Goal: Information Seeking & Learning: Understand process/instructions

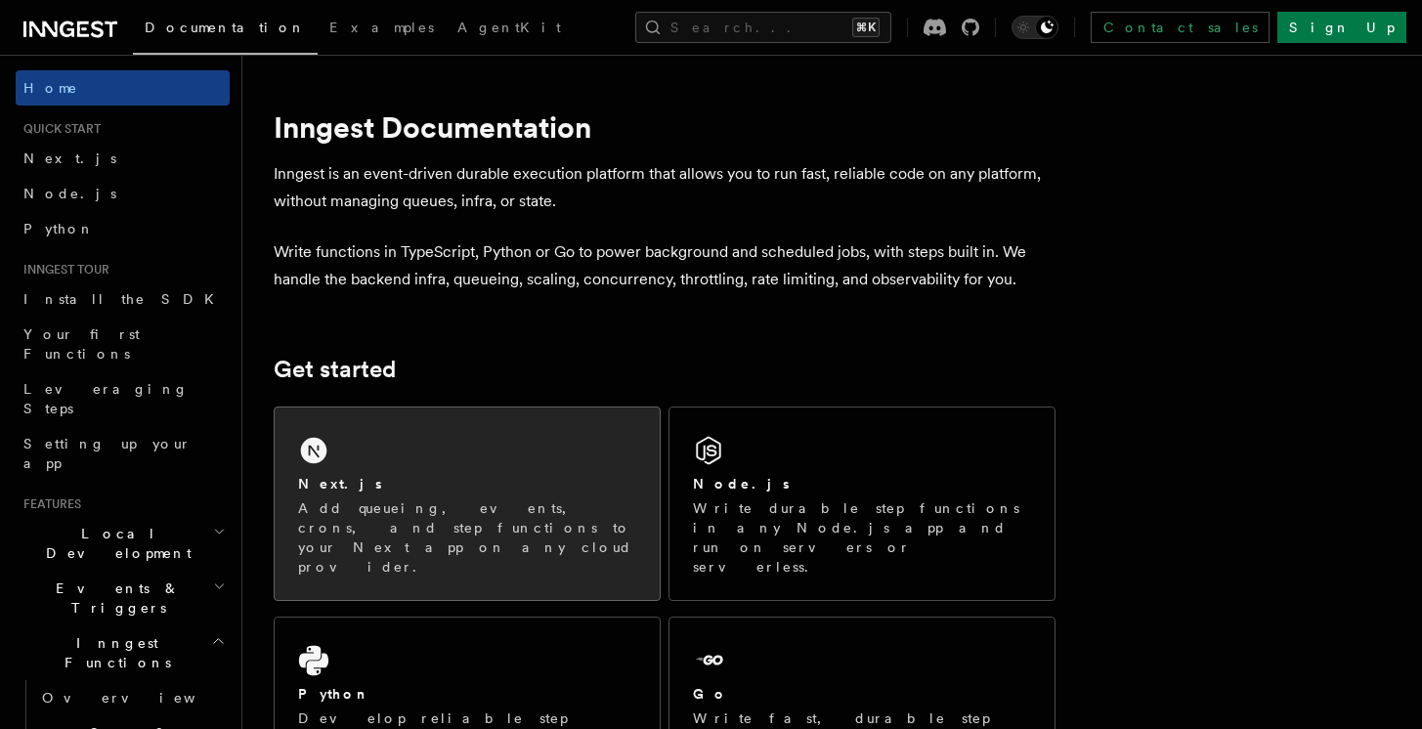
click at [392, 507] on p "Add queueing, events, crons, and step functions to your Next app on any cloud p…" at bounding box center [467, 537] width 338 height 78
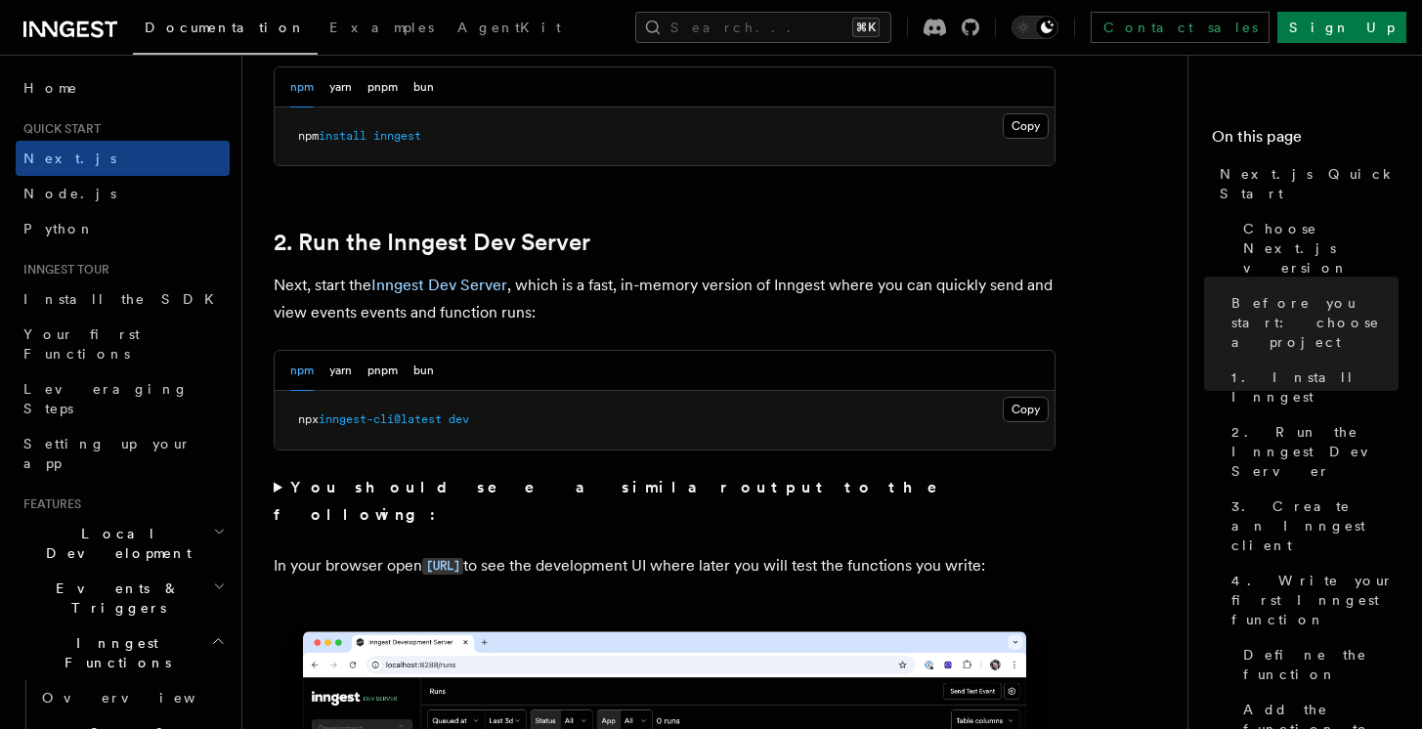
scroll to position [1226, 0]
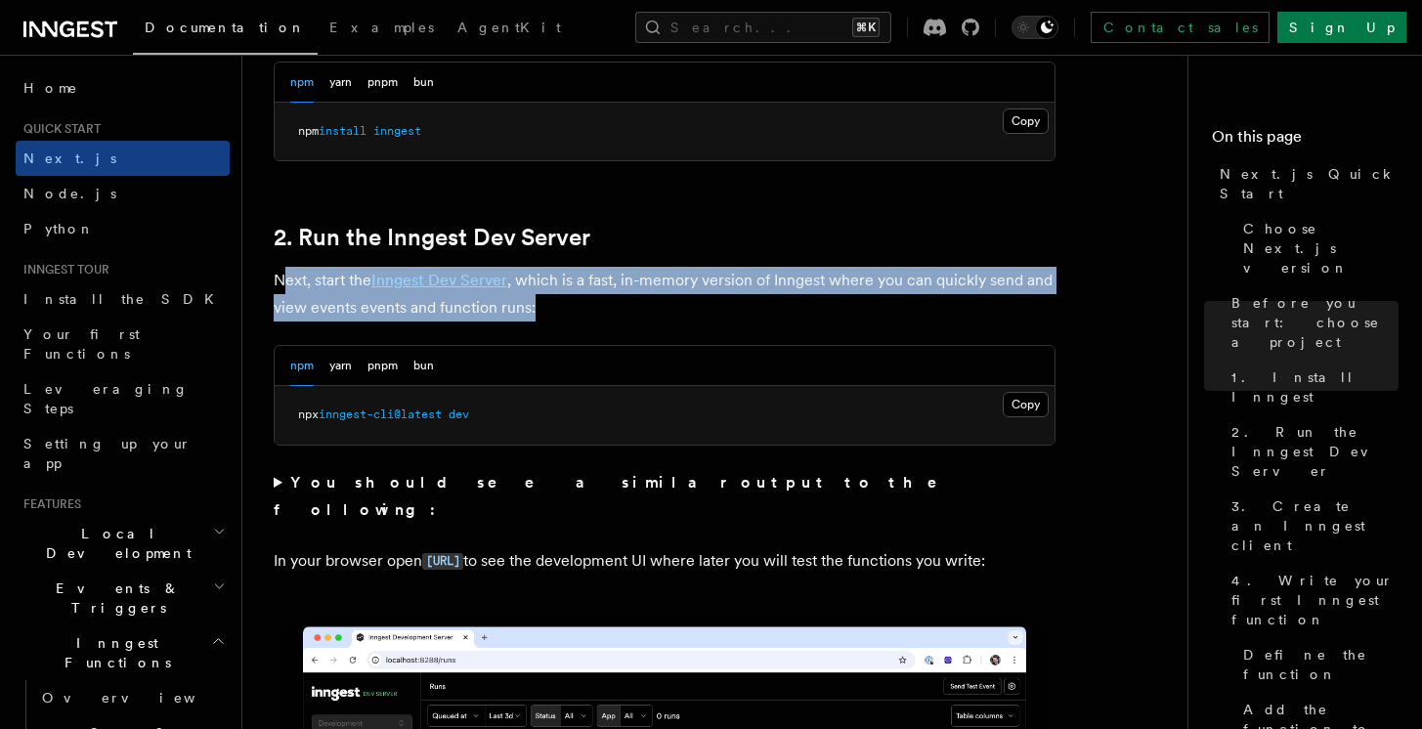
drag, startPoint x: 540, startPoint y: 310, endPoint x: 281, endPoint y: 271, distance: 261.9
click at [281, 271] on p "Next, start the Inngest Dev Server , which is a fast, in-memory version of Inng…" at bounding box center [665, 294] width 782 height 55
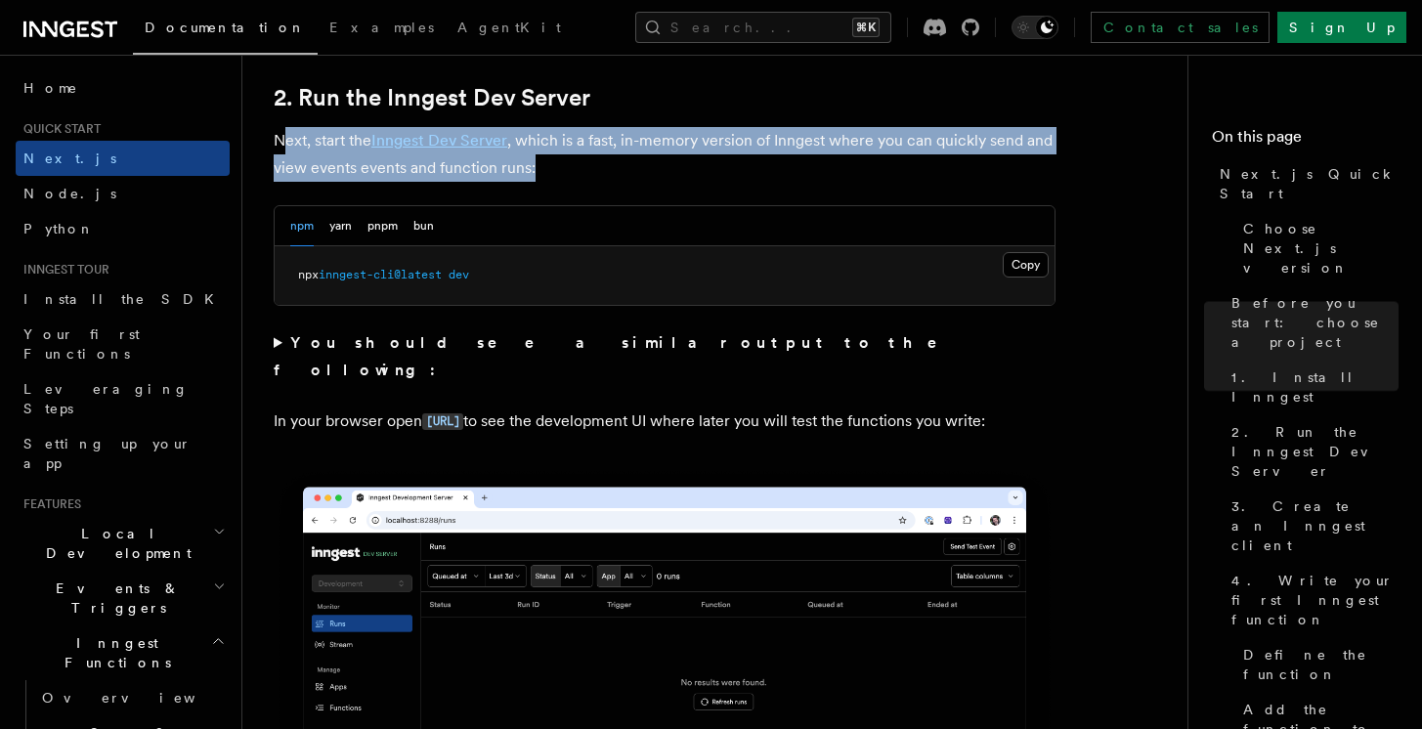
scroll to position [1368, 0]
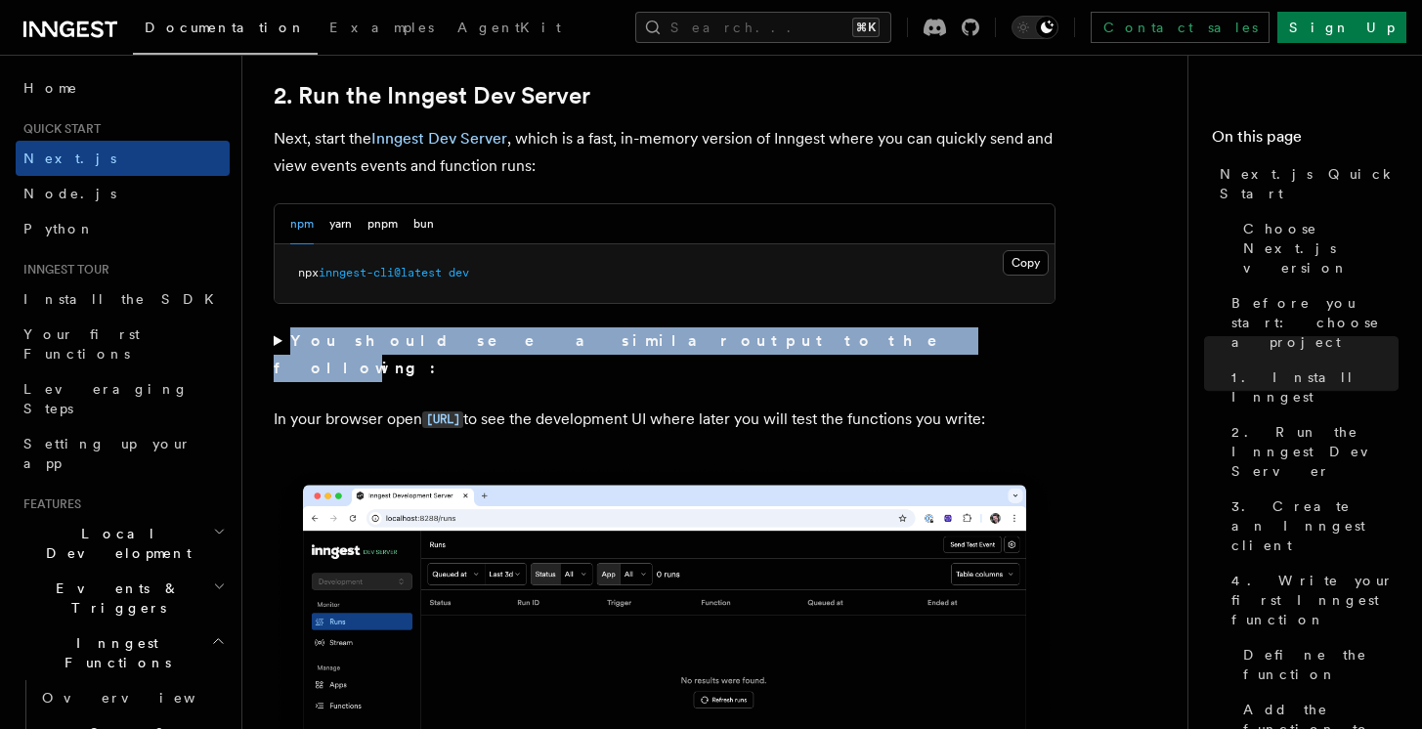
drag, startPoint x: 262, startPoint y: 334, endPoint x: 602, endPoint y: 335, distance: 340.1
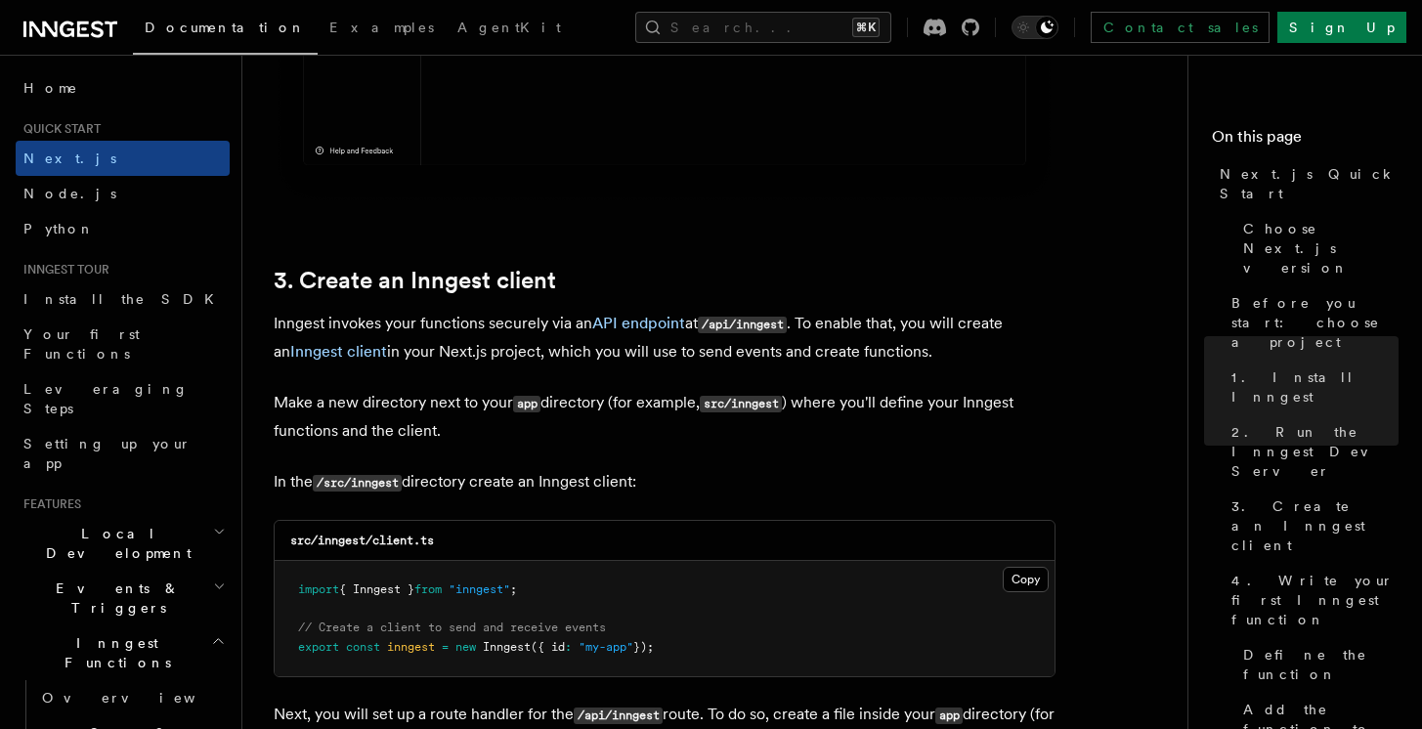
scroll to position [2137, 0]
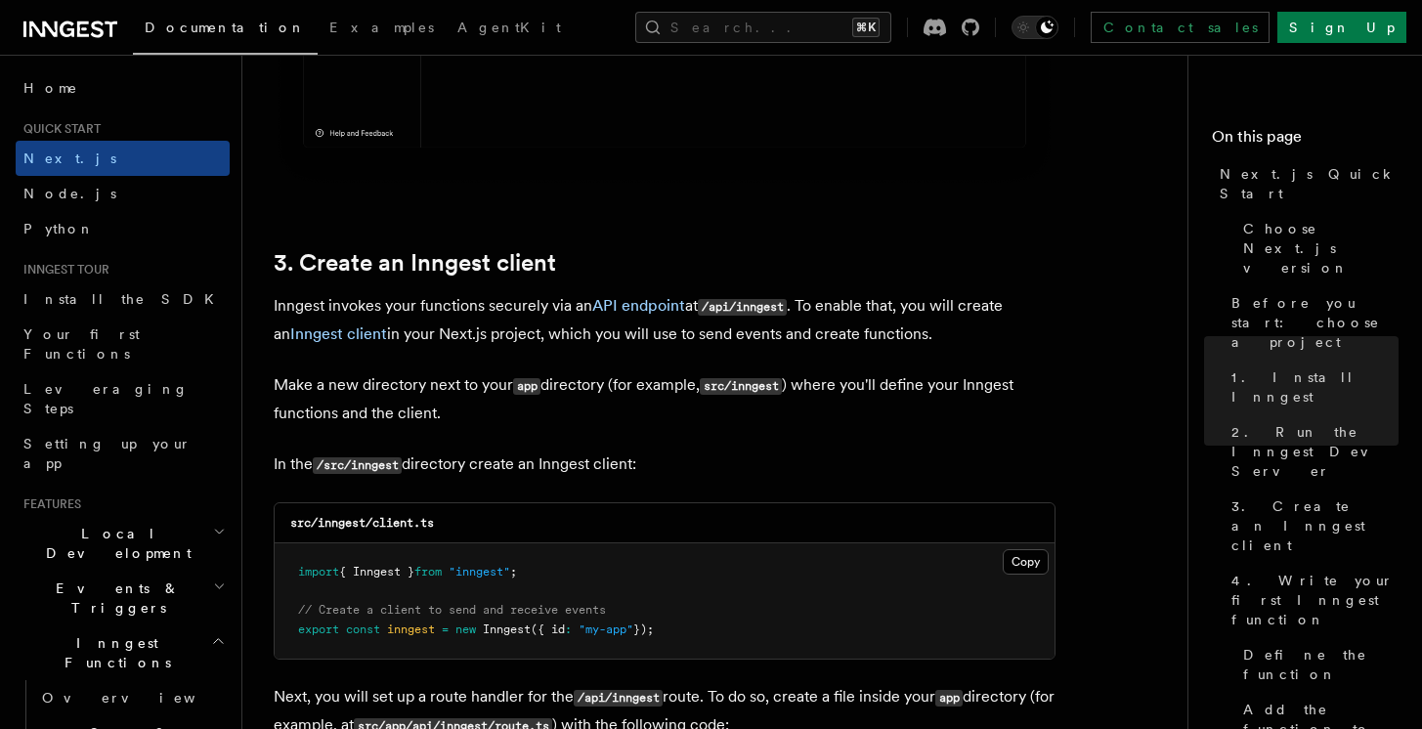
drag, startPoint x: 263, startPoint y: 300, endPoint x: 591, endPoint y: 305, distance: 328.4
click at [743, 256] on h2 "3. Create an Inngest client" at bounding box center [665, 262] width 782 height 27
drag, startPoint x: 606, startPoint y: 384, endPoint x: 766, endPoint y: 388, distance: 160.3
click at [766, 388] on p "Make a new directory next to your app directory (for example, src/inngest ) whe…" at bounding box center [665, 399] width 782 height 56
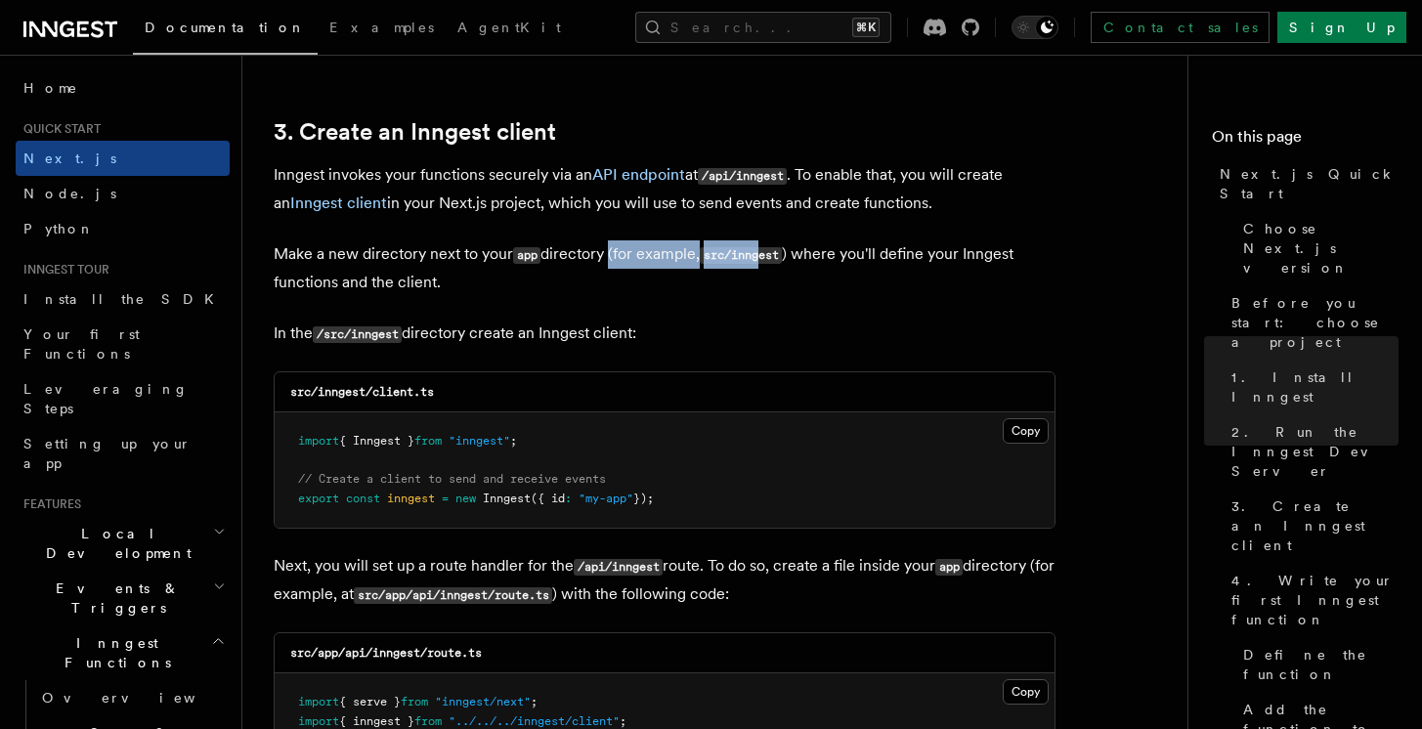
scroll to position [2272, 0]
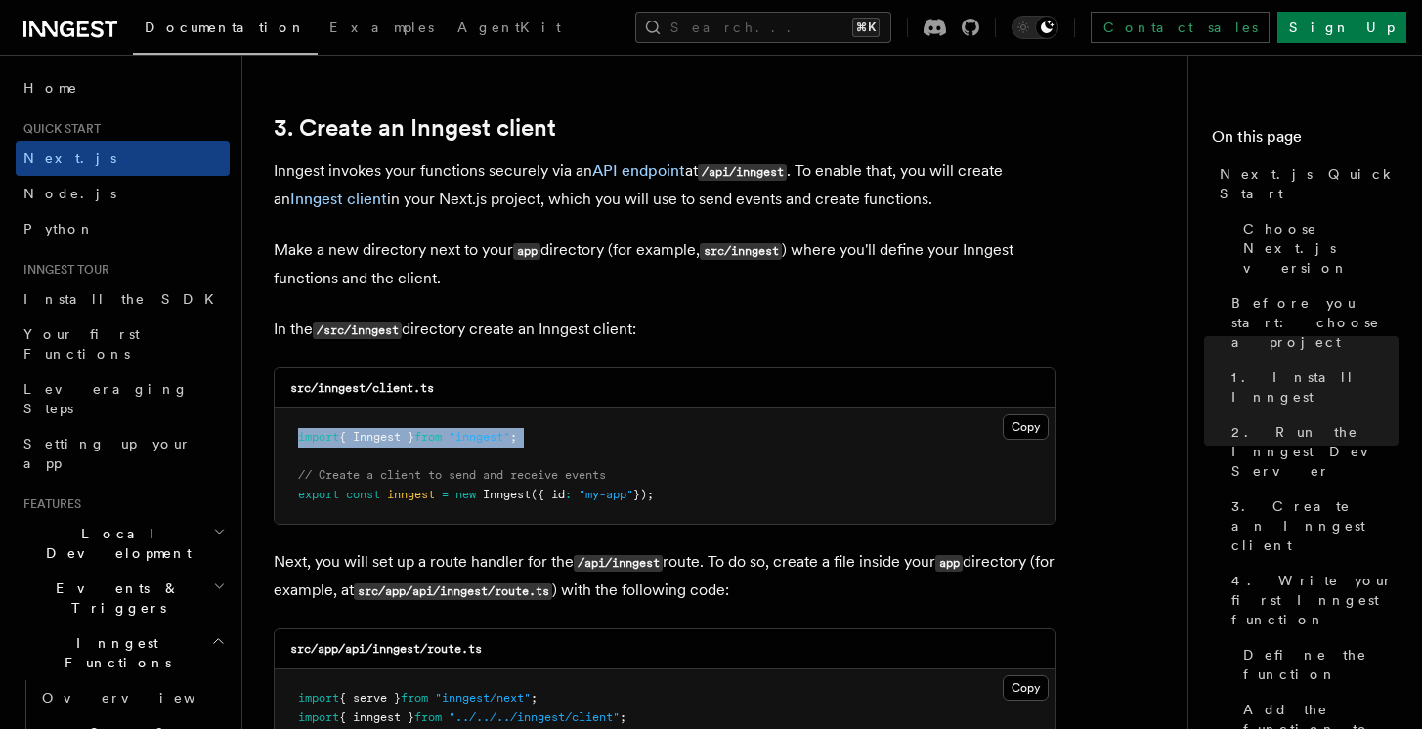
drag, startPoint x: 287, startPoint y: 444, endPoint x: 531, endPoint y: 452, distance: 243.5
click at [531, 452] on pre "import { Inngest } from "inngest" ; // Create a client to send and receive even…" at bounding box center [665, 465] width 780 height 115
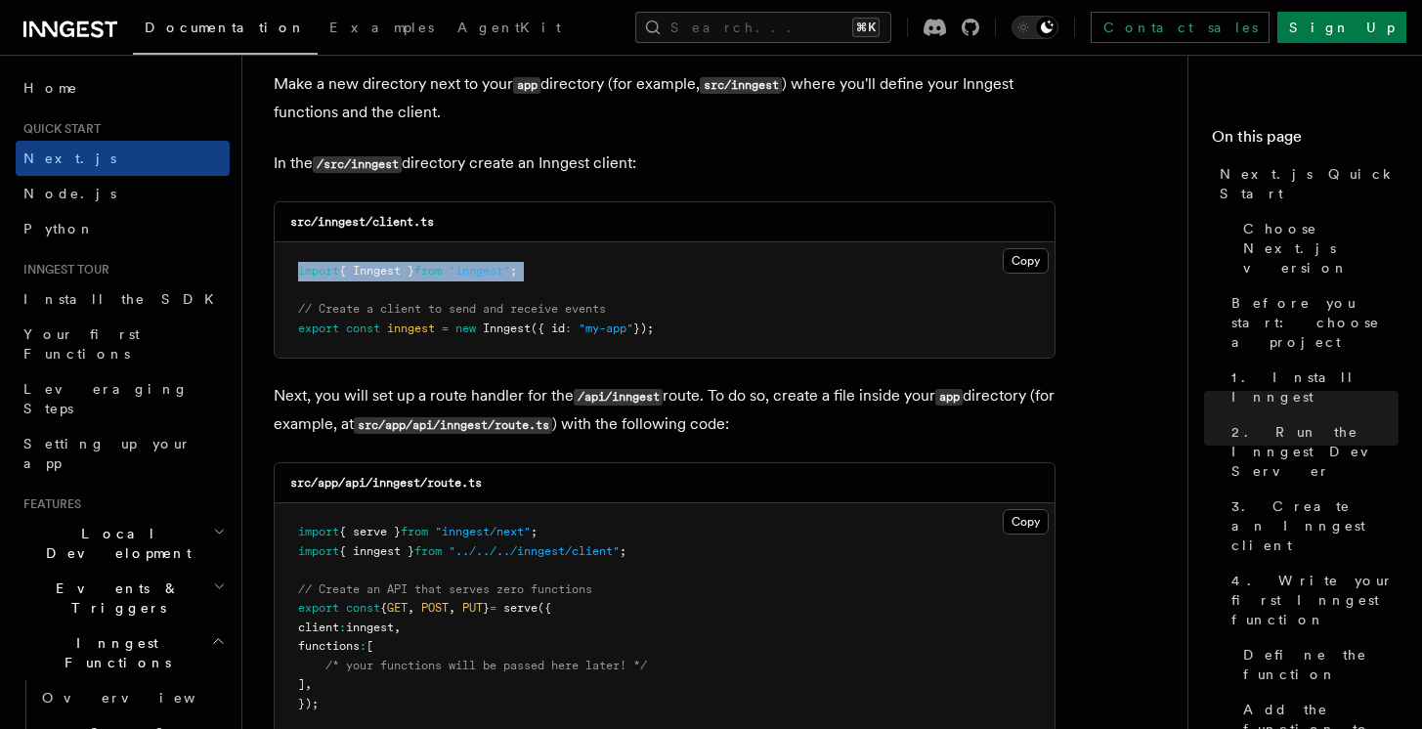
scroll to position [2577, 0]
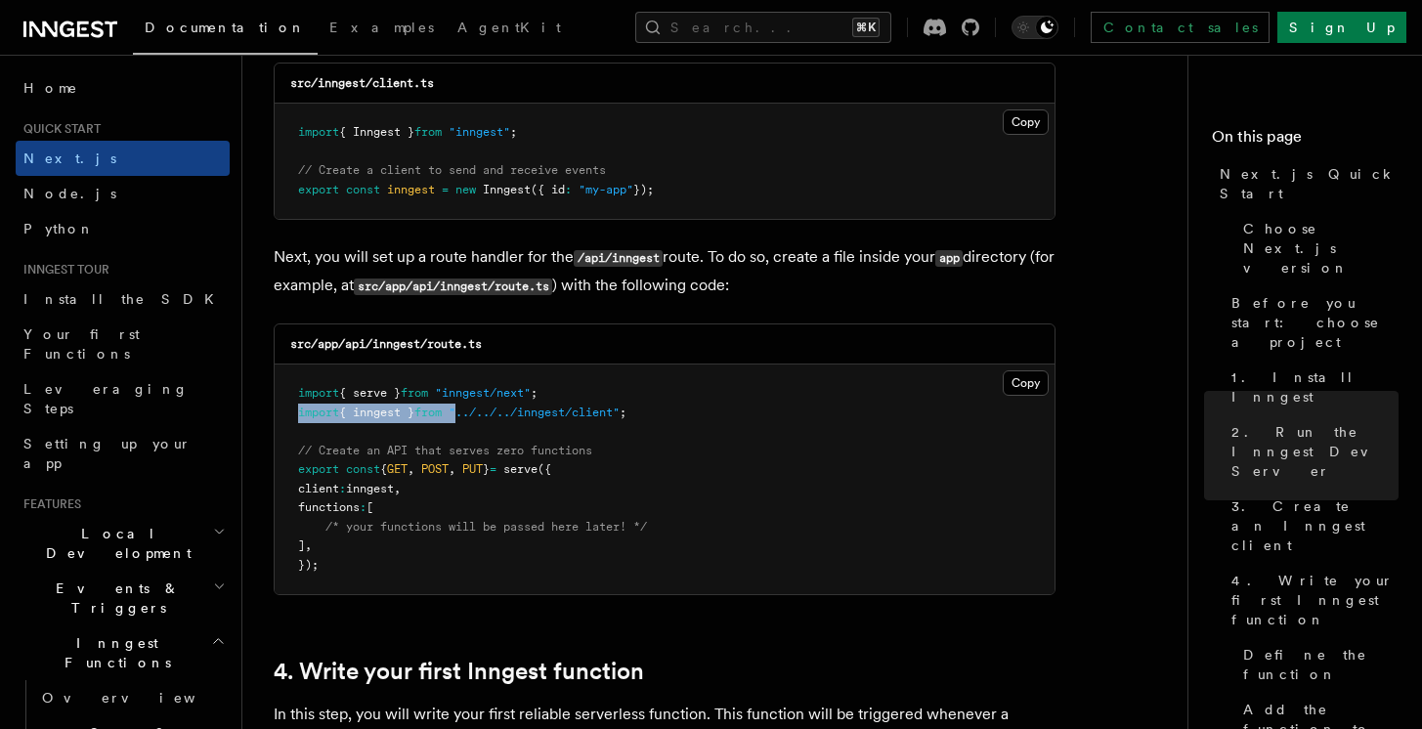
drag, startPoint x: 293, startPoint y: 412, endPoint x: 476, endPoint y: 424, distance: 183.1
click at [476, 424] on pre "import { serve } from "inngest/next" ; import { inngest } from "../../../innges…" at bounding box center [665, 480] width 780 height 230
click at [419, 503] on pre "import { serve } from "inngest/next" ; import { inngest } from "../../../innges…" at bounding box center [665, 480] width 780 height 230
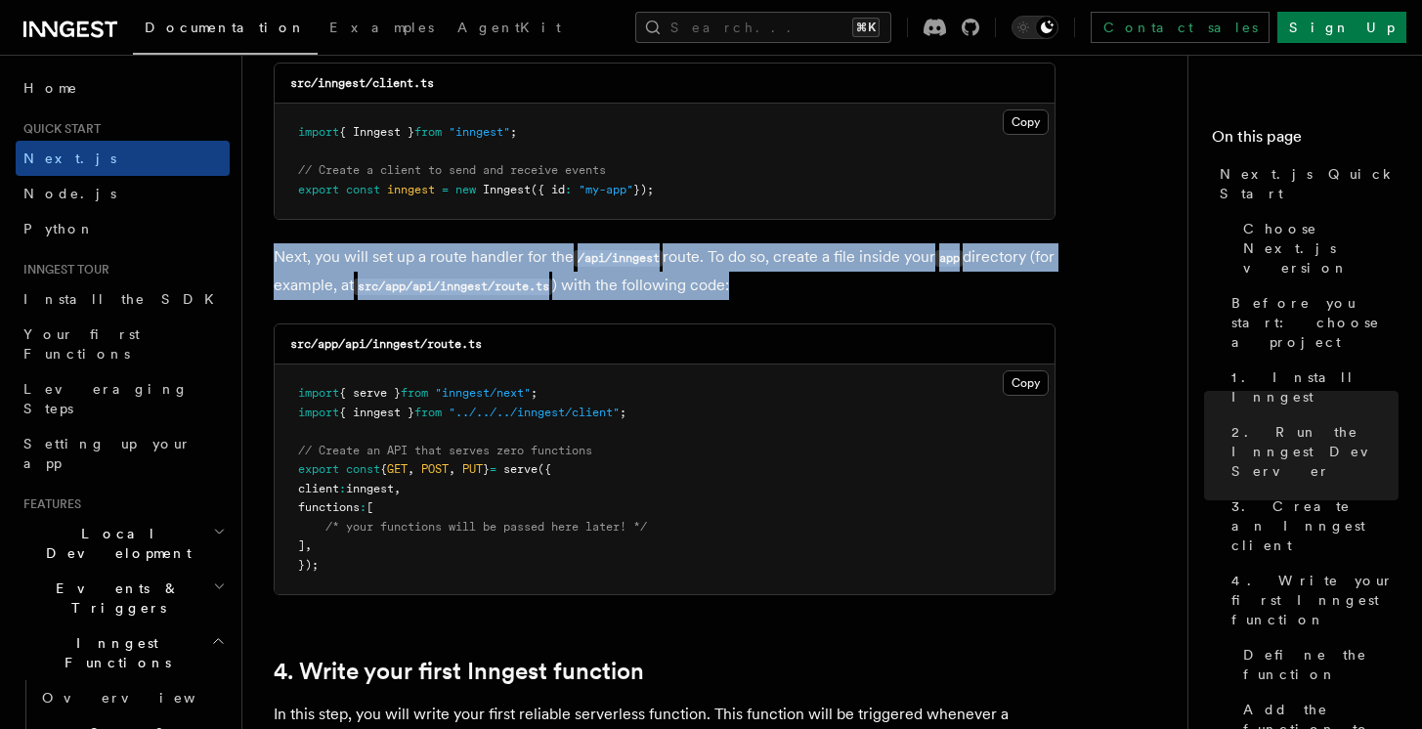
drag, startPoint x: 274, startPoint y: 267, endPoint x: 782, endPoint y: 293, distance: 508.8
click at [782, 293] on p "Next, you will set up a route handler for the /api/inngest route. To do so, cre…" at bounding box center [665, 271] width 782 height 57
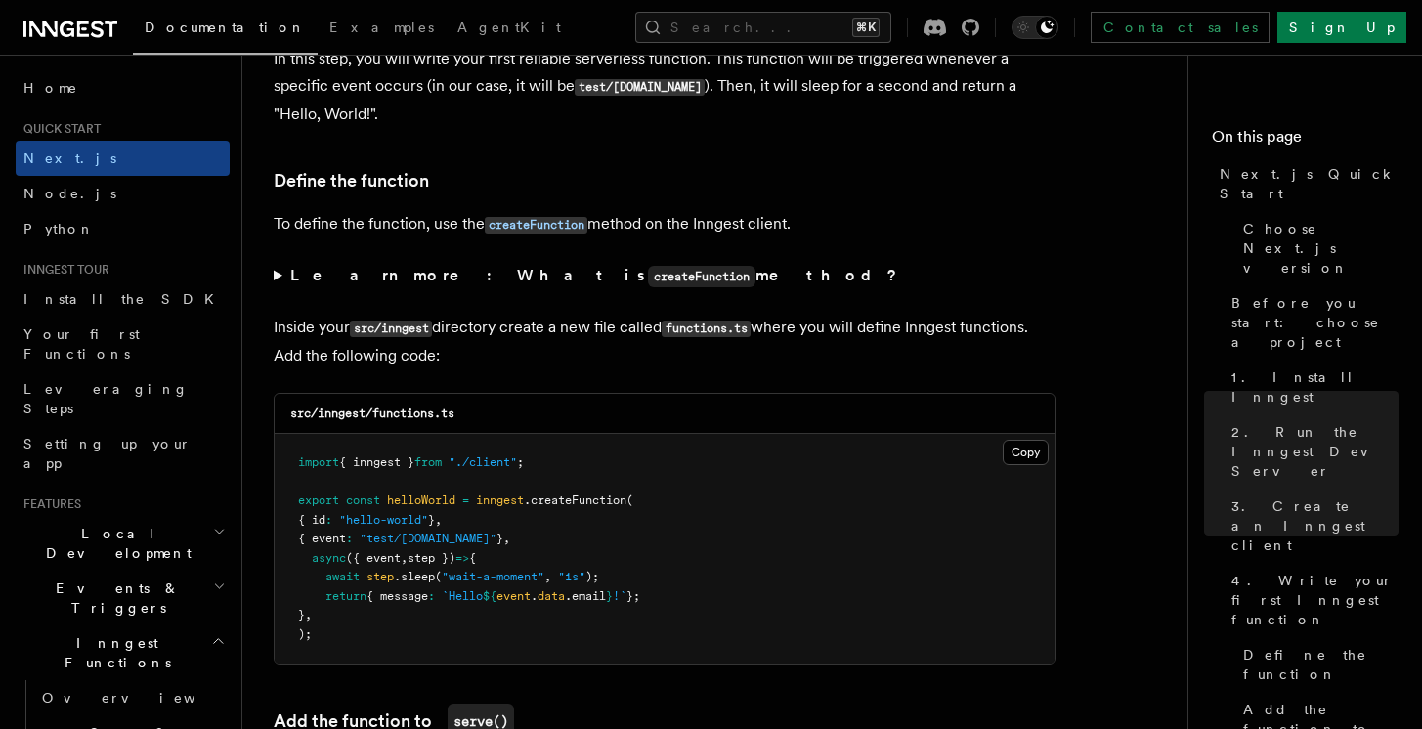
scroll to position [3275, 0]
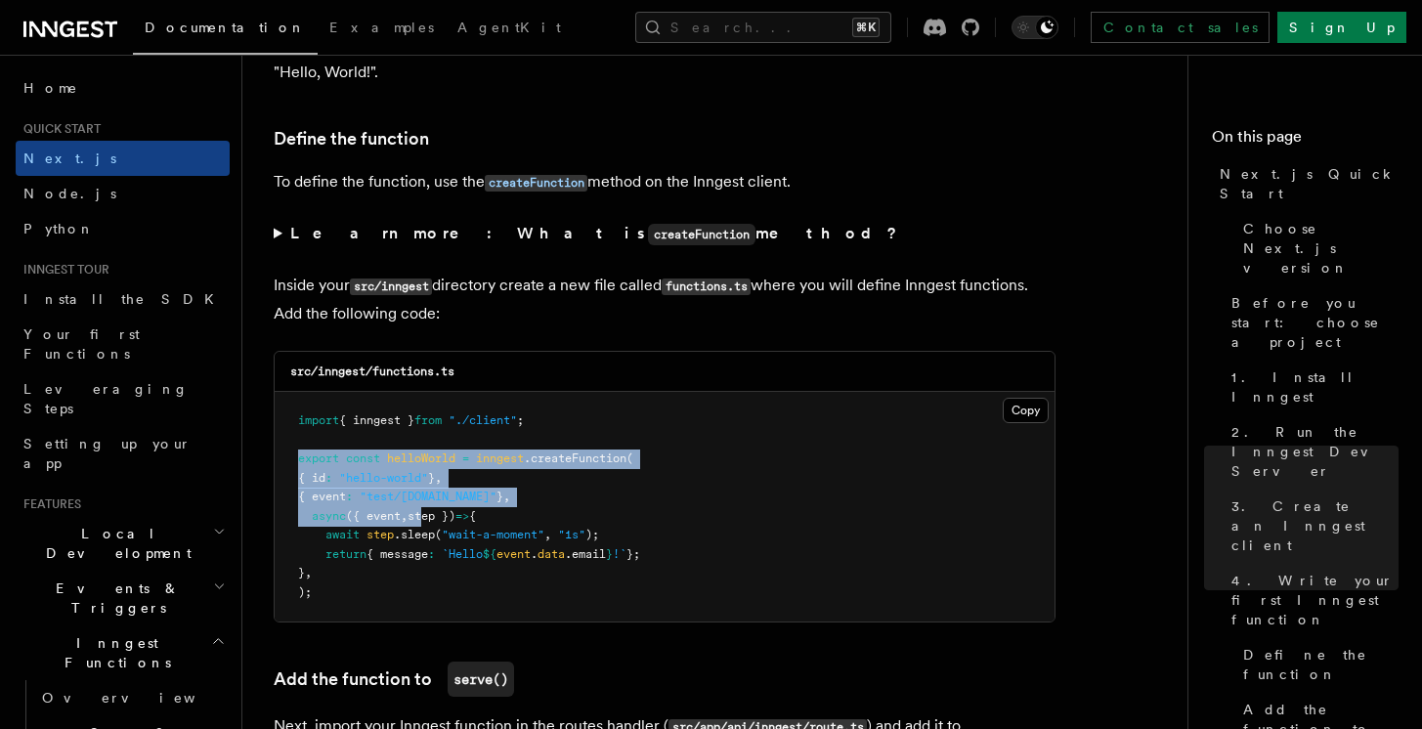
drag, startPoint x: 290, startPoint y: 465, endPoint x: 432, endPoint y: 526, distance: 154.1
click at [432, 526] on pre "import { inngest } from "./client" ; export const helloWorld = inngest .createF…" at bounding box center [665, 507] width 780 height 230
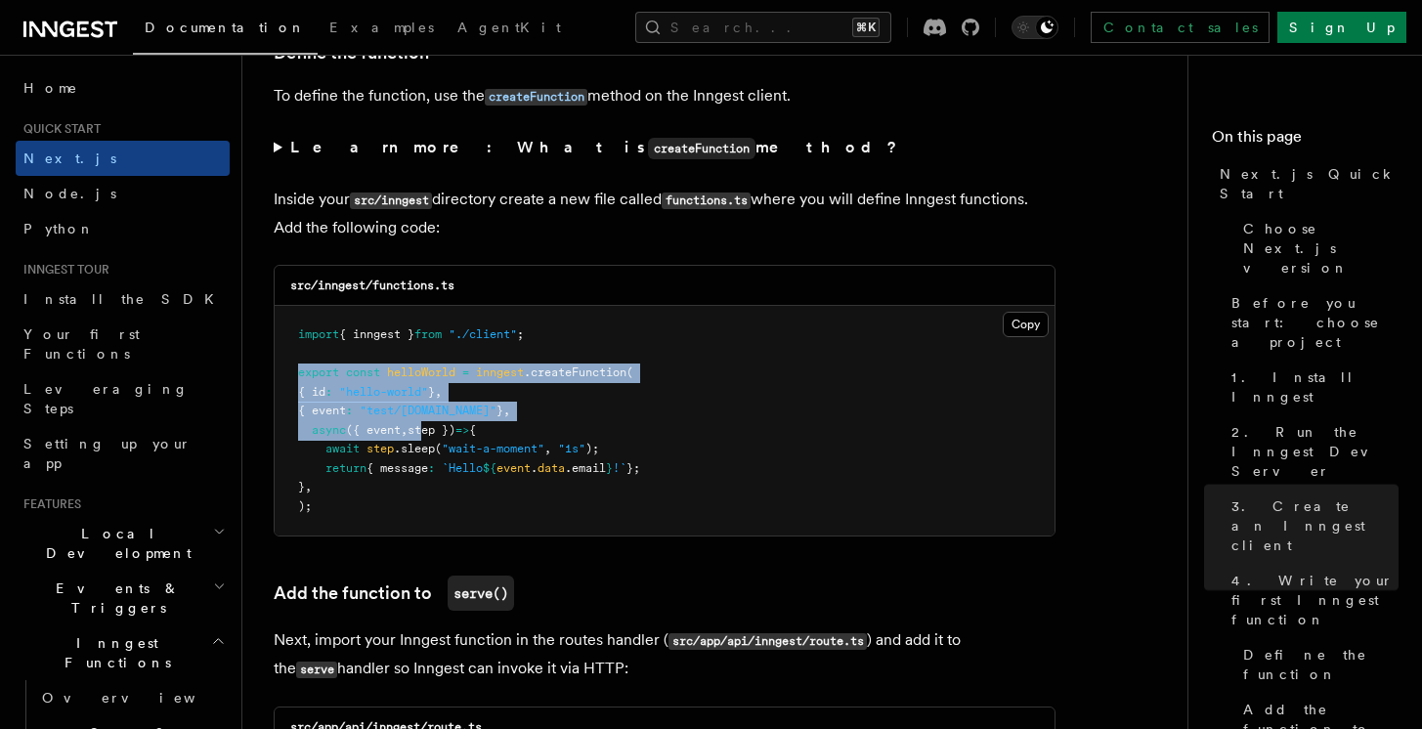
scroll to position [3364, 0]
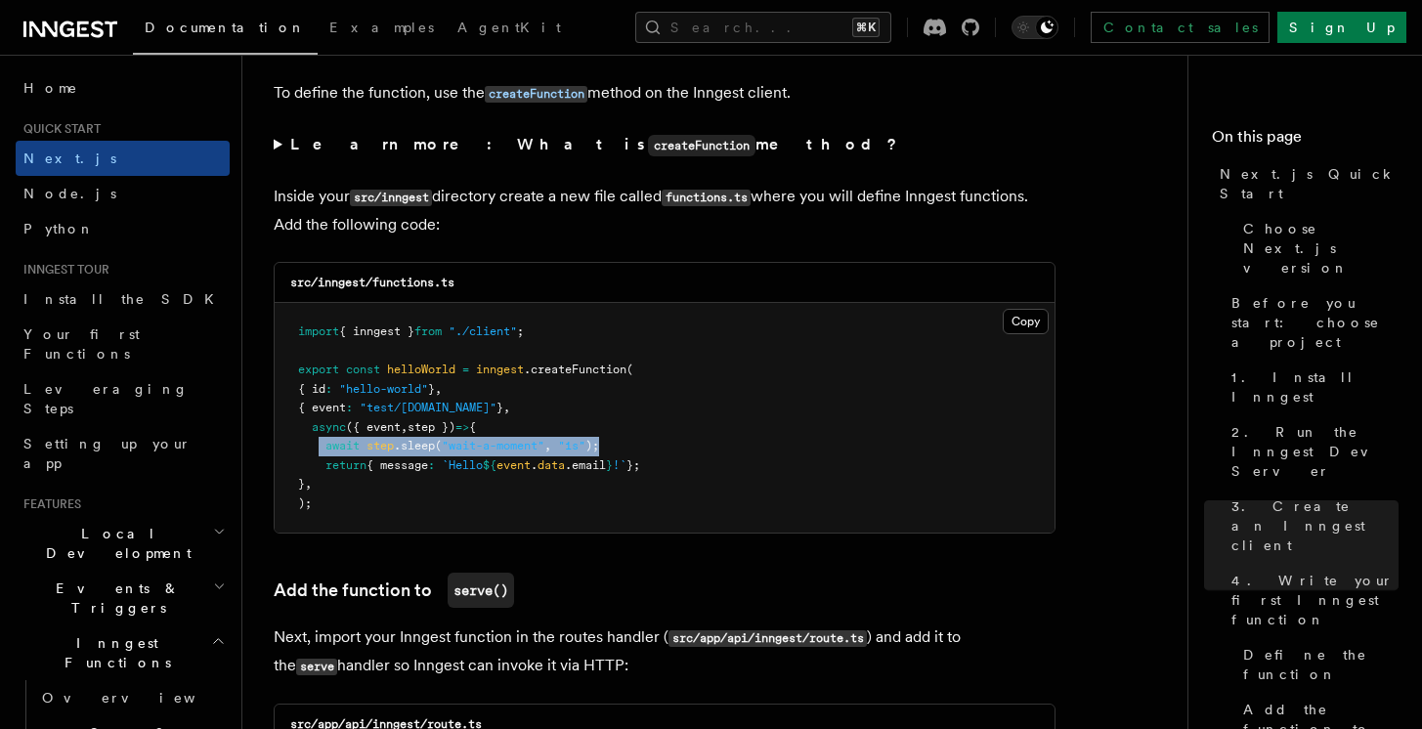
drag, startPoint x: 316, startPoint y: 448, endPoint x: 652, endPoint y: 460, distance: 336.4
click at [652, 460] on pre "import { inngest } from "./client" ; export const helloWorld = inngest .createF…" at bounding box center [665, 418] width 780 height 230
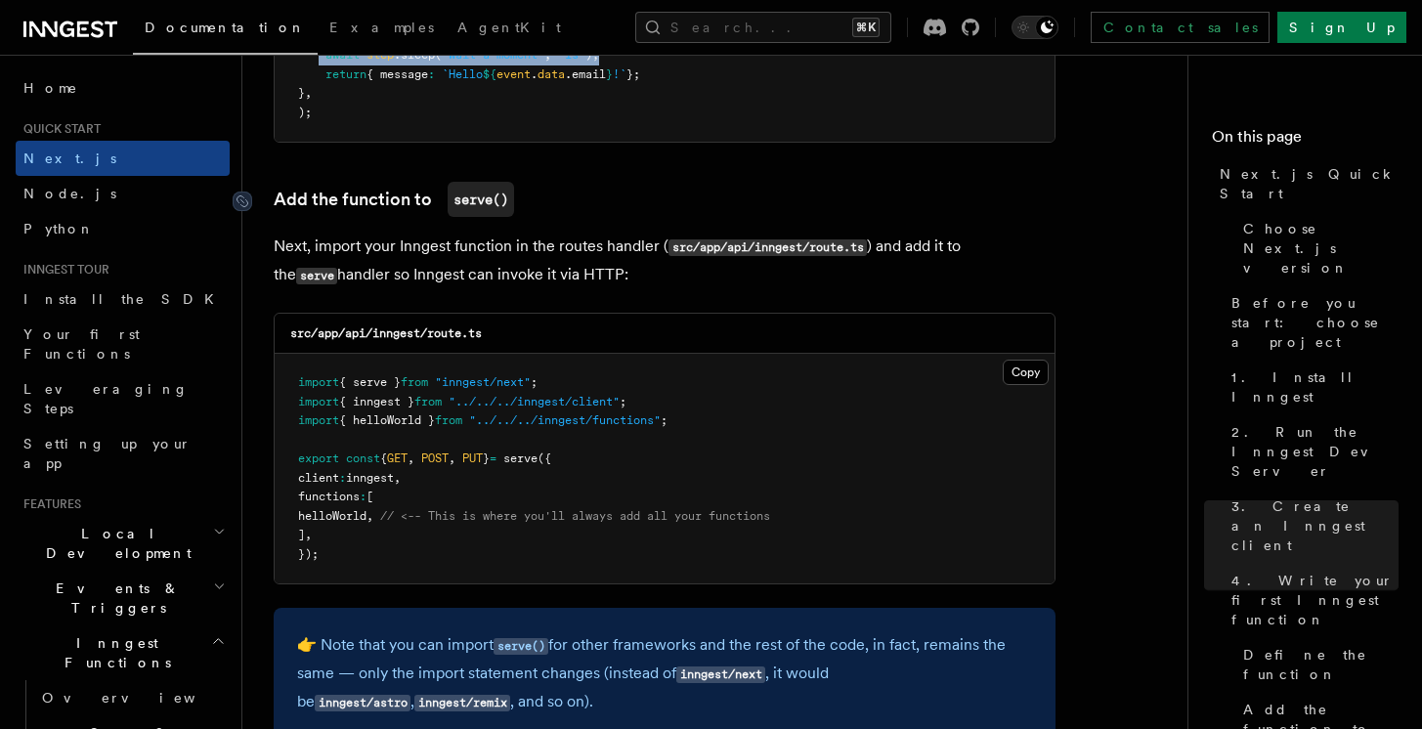
scroll to position [3758, 0]
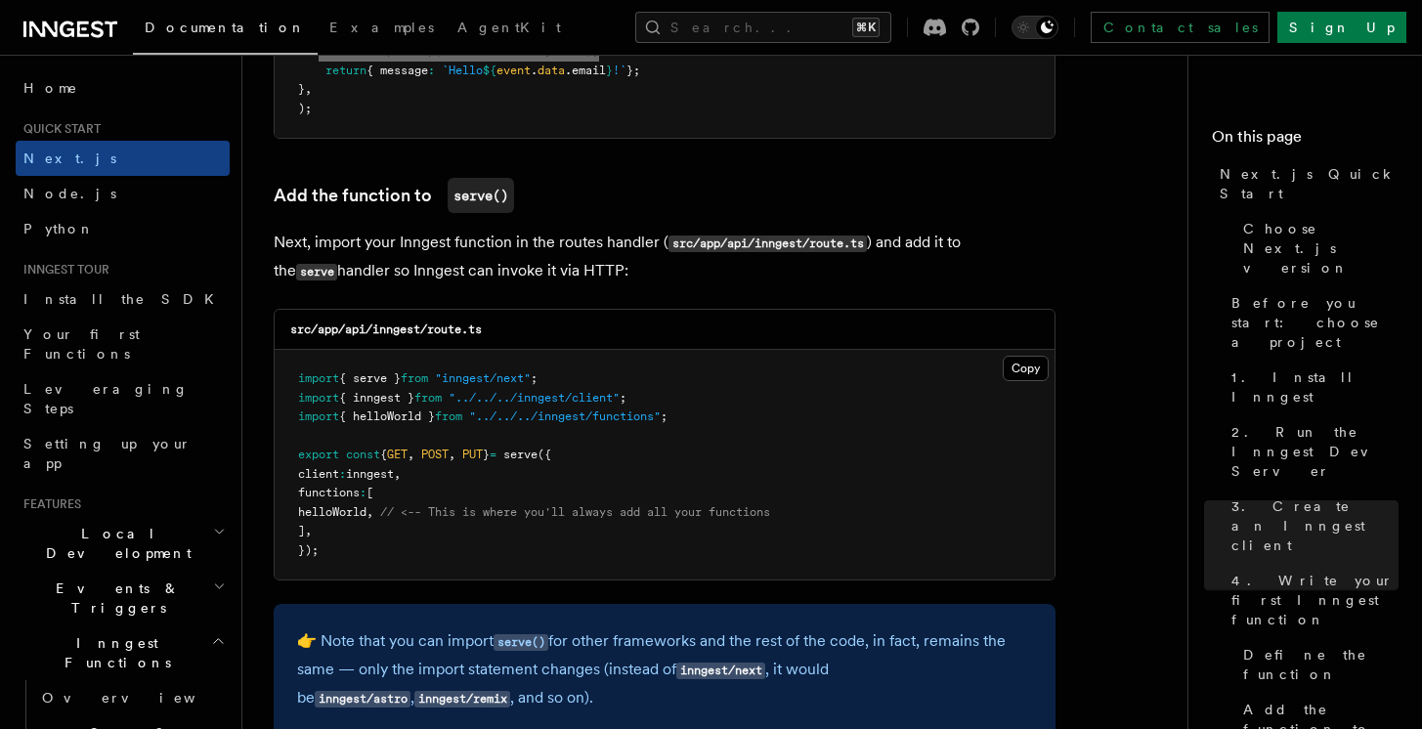
drag, startPoint x: 437, startPoint y: 203, endPoint x: 932, endPoint y: 7, distance: 533.0
